Goal: Complete application form: Complete application form

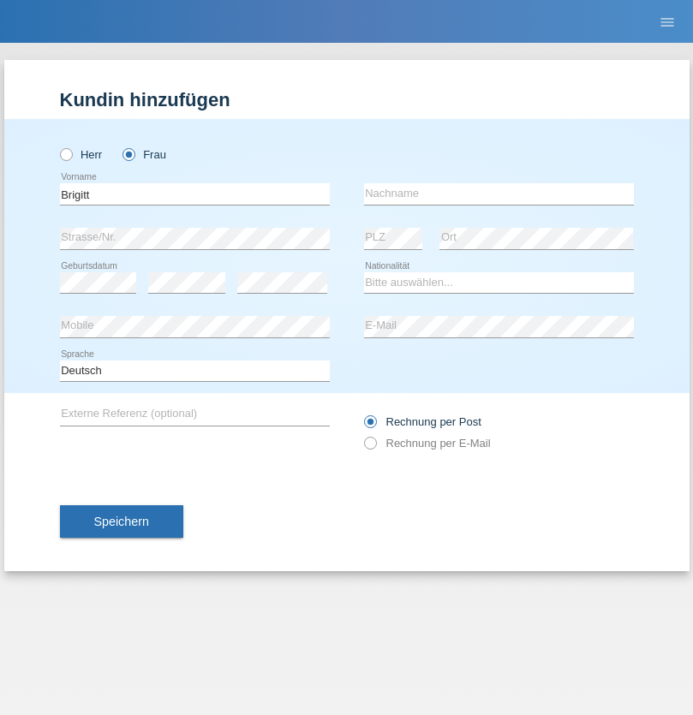
type input "Brigitt"
click at [498, 193] on input "text" at bounding box center [499, 193] width 270 height 21
type input "Krebser"
select select "CH"
radio input "true"
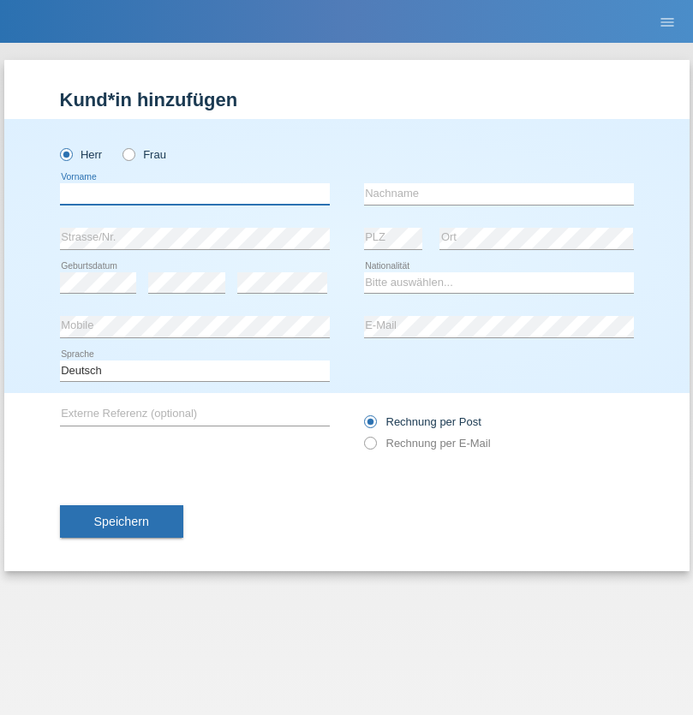
click at [194, 193] on input "text" at bounding box center [195, 193] width 270 height 21
type input "Vlad"
click at [498, 193] on input "text" at bounding box center [499, 193] width 270 height 21
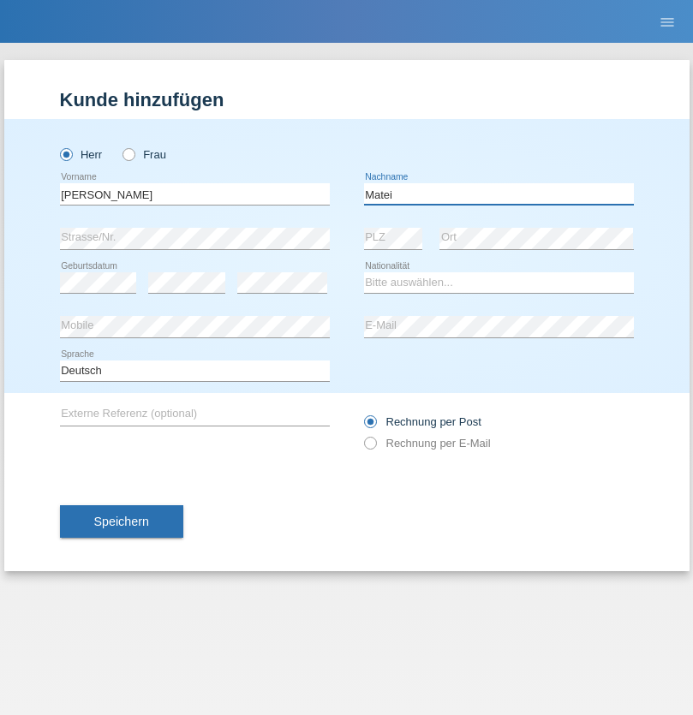
type input "Matei"
select select "RO"
select select "C"
select select "08"
select select "05"
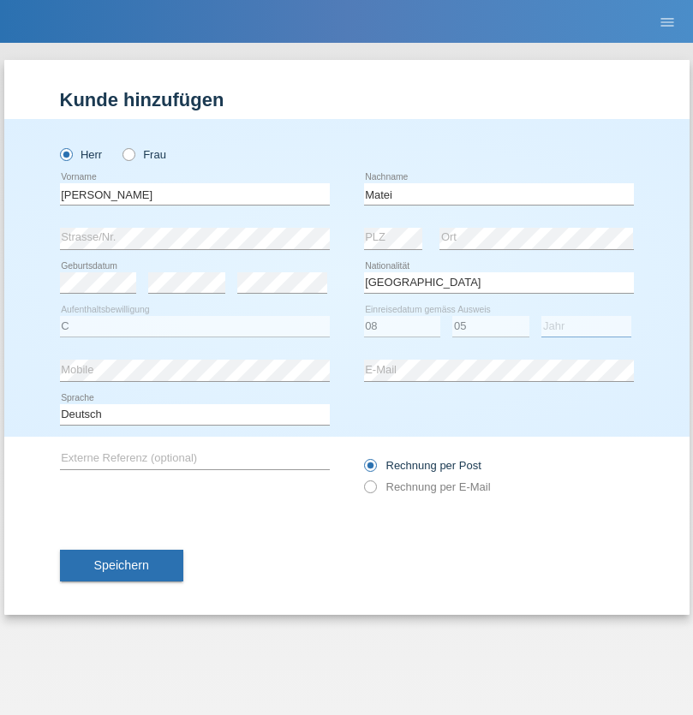
select select "2017"
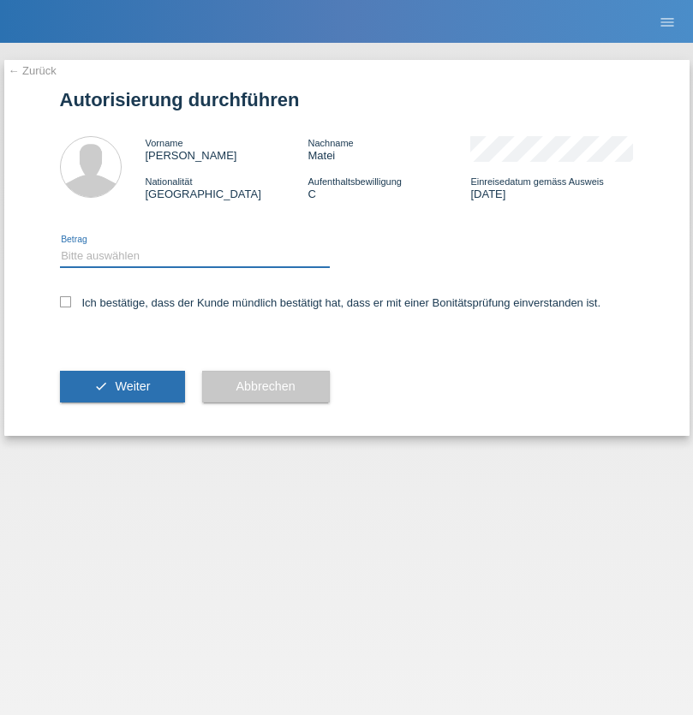
select select "1"
checkbox input "true"
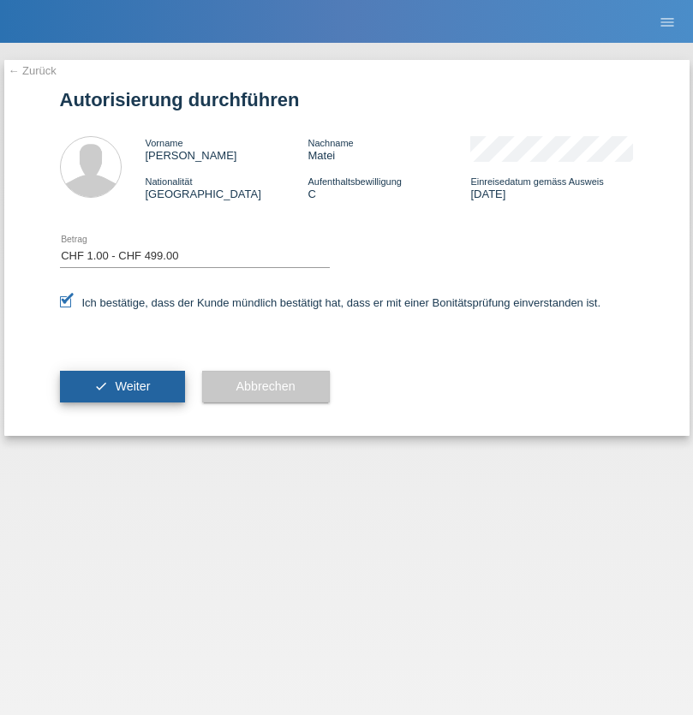
click at [122, 386] on span "Weiter" at bounding box center [132, 386] width 35 height 14
